Goal: Communication & Community: Ask a question

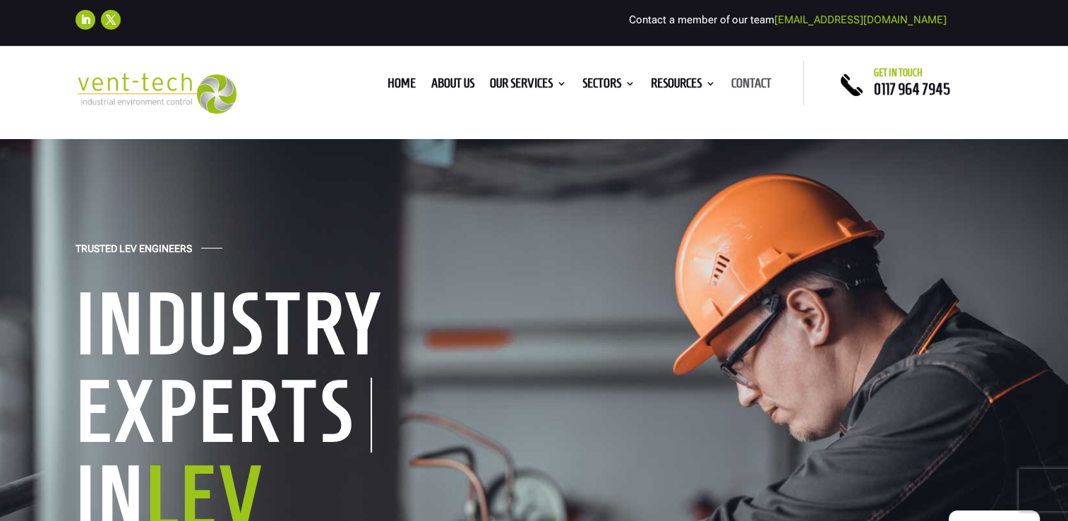
click at [739, 80] on link "Contact" at bounding box center [751, 86] width 40 height 16
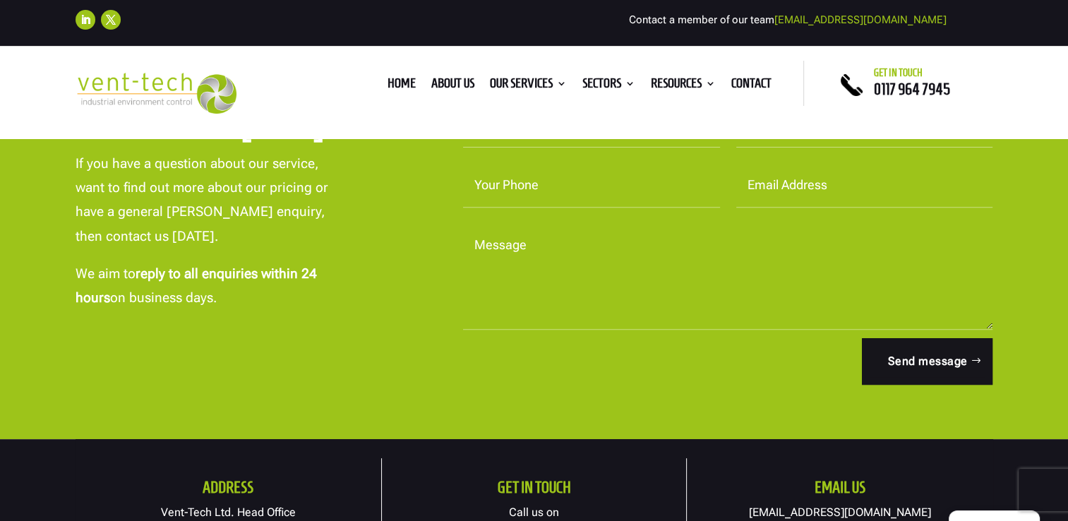
scroll to position [282, 0]
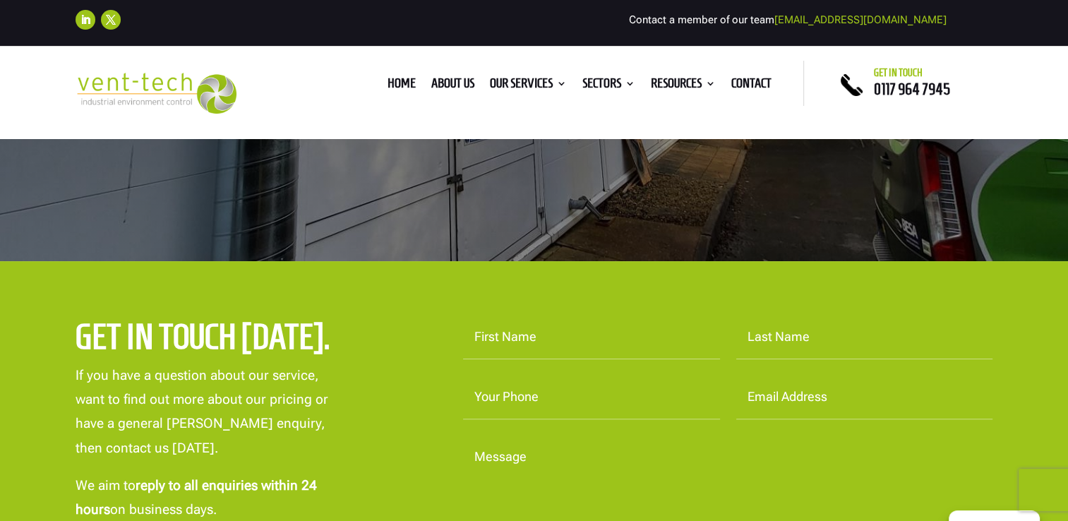
click at [672, 339] on input "First Name" at bounding box center [591, 337] width 257 height 44
type input "Cassie"
type input "McCallin"
type input "07816882708"
type input "cassie.mccallin@oldvictheatre.com"
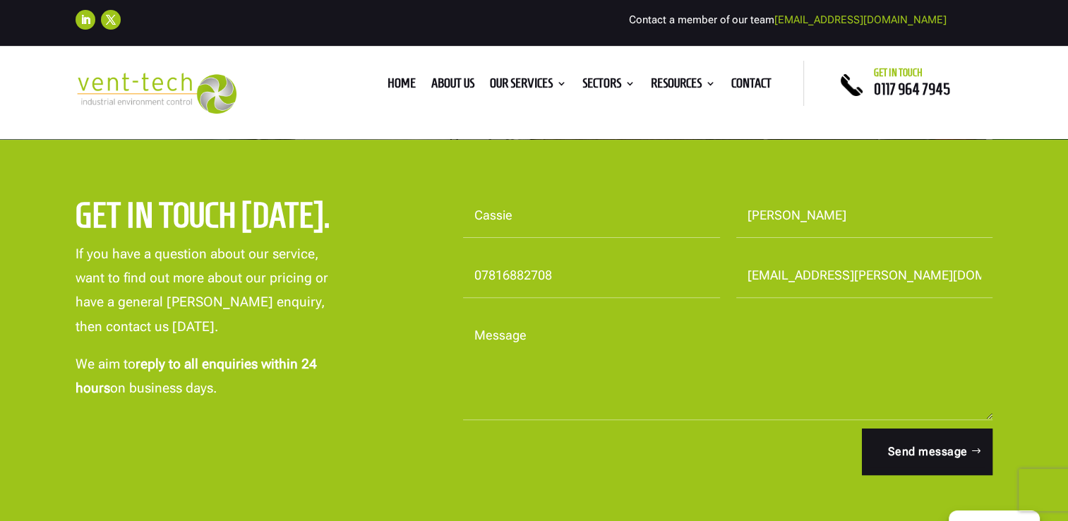
scroll to position [494, 0]
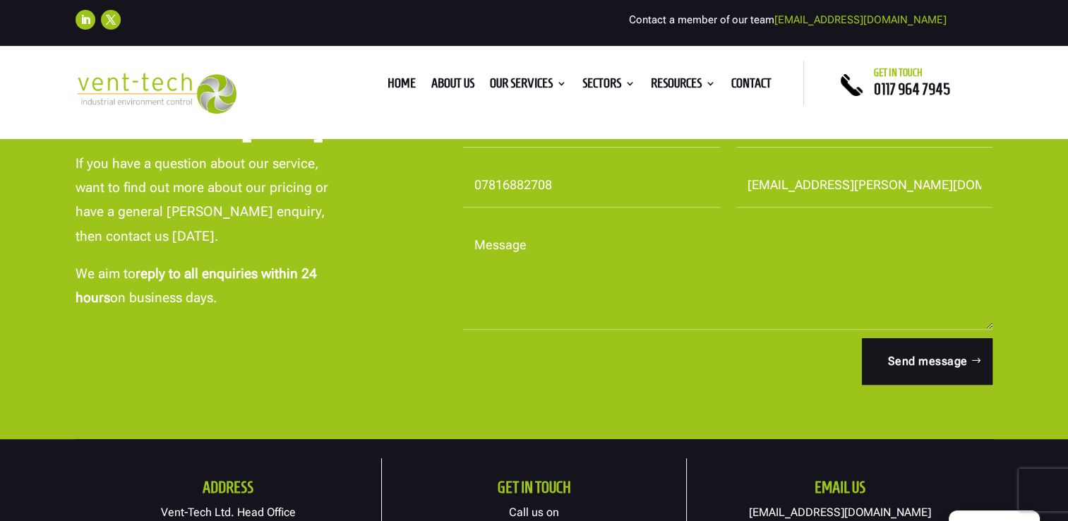
drag, startPoint x: 557, startPoint y: 184, endPoint x: 452, endPoint y: 174, distance: 105.0
click at [452, 174] on p "Your Phone 07816882708" at bounding box center [583, 186] width 273 height 44
click at [529, 191] on input "Your Phone" at bounding box center [591, 186] width 257 height 44
click at [501, 188] on input "02038899861" at bounding box center [591, 186] width 257 height 44
click at [528, 186] on input "0203 8899861" at bounding box center [591, 186] width 257 height 44
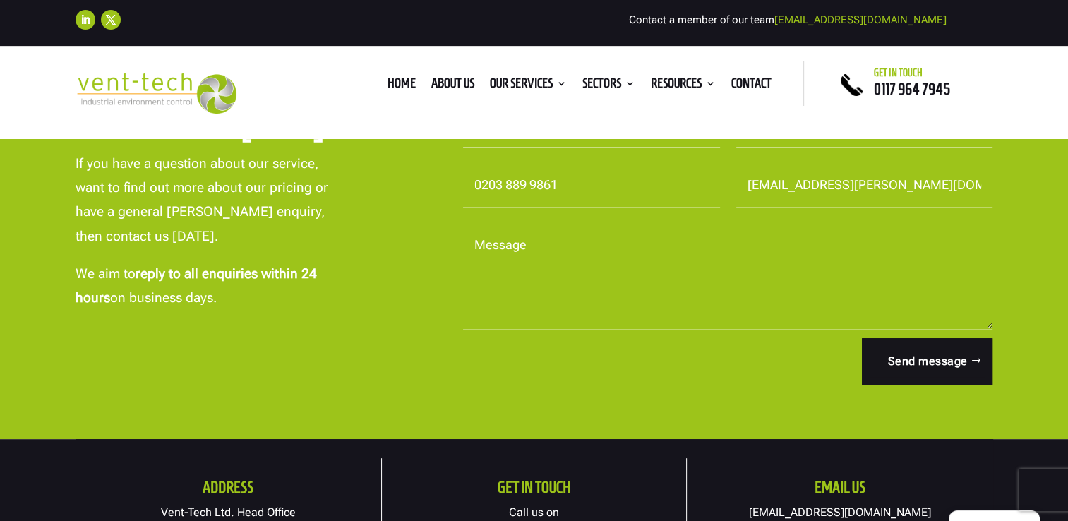
type input "0203 889 9861"
click at [500, 279] on textarea "Message" at bounding box center [728, 277] width 530 height 106
click at [509, 306] on textarea "Message" at bounding box center [728, 277] width 530 height 106
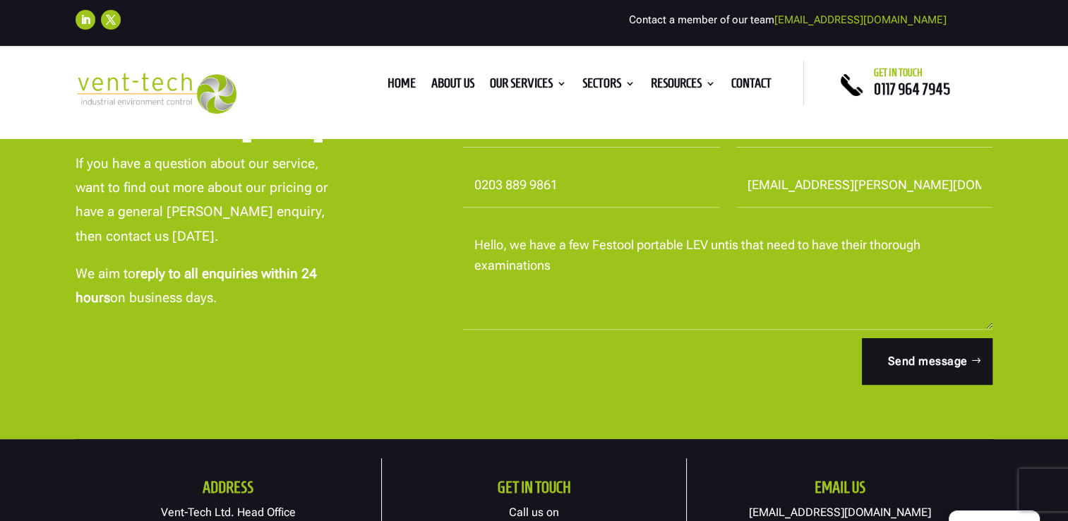
click at [727, 251] on textarea "Hello, we have a few Festool portable LEV untis that need to have their thoroug…" at bounding box center [728, 277] width 530 height 106
click at [562, 272] on textarea "Hello, we have a few Festool portable LEV units that need to have their thoroug…" at bounding box center [728, 277] width 530 height 106
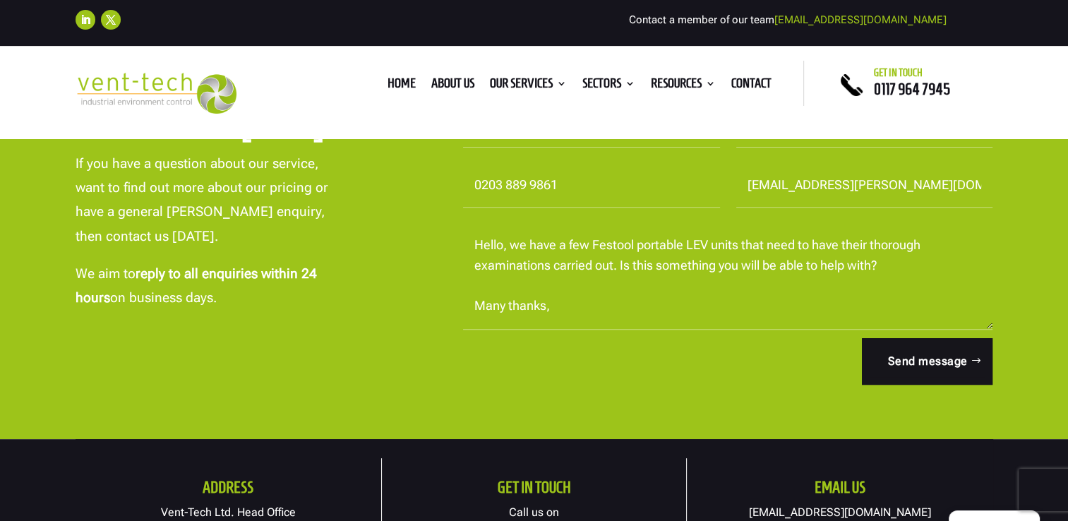
scroll to position [5, 0]
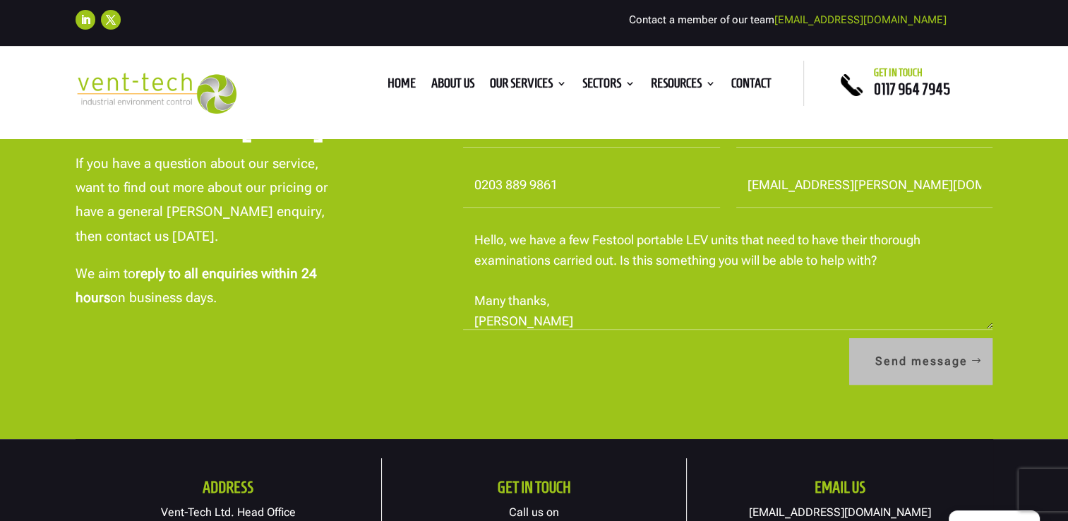
type textarea "Hello, we have a few Festool portable LEV units that need to have their thoroug…"
click at [898, 364] on button "Send message" at bounding box center [920, 361] width 143 height 47
